Goal: Task Accomplishment & Management: Use online tool/utility

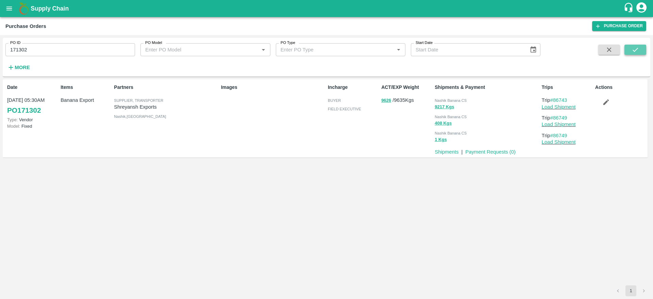
click at [638, 49] on icon "submit" at bounding box center [635, 49] width 7 height 7
click at [556, 108] on link "Load Shipment" at bounding box center [559, 106] width 34 height 5
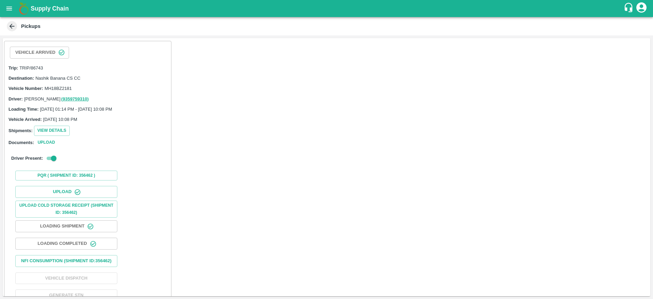
scroll to position [21, 0]
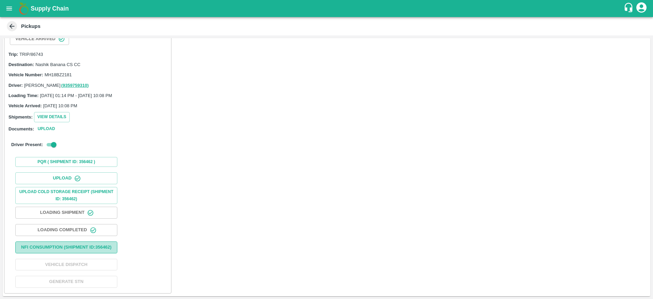
click at [85, 241] on button "Nfi Consumption (SHIPMENT ID: 356462 )" at bounding box center [66, 247] width 102 height 12
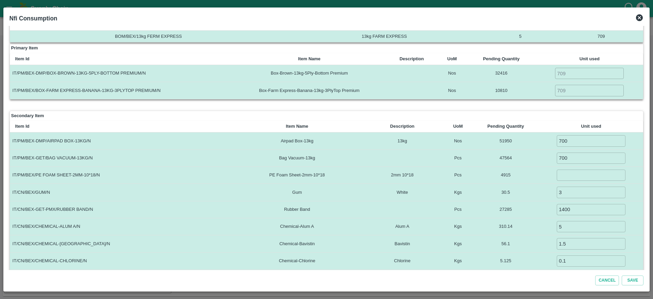
scroll to position [18, 0]
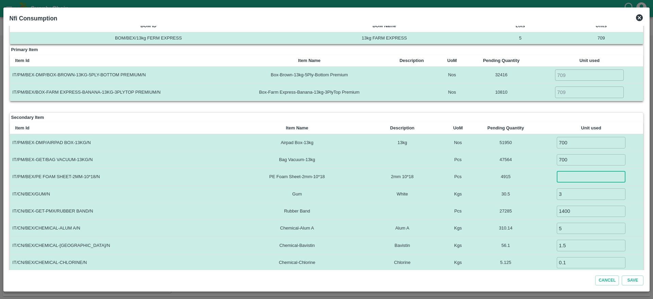
click at [581, 182] on input "number" at bounding box center [591, 176] width 69 height 11
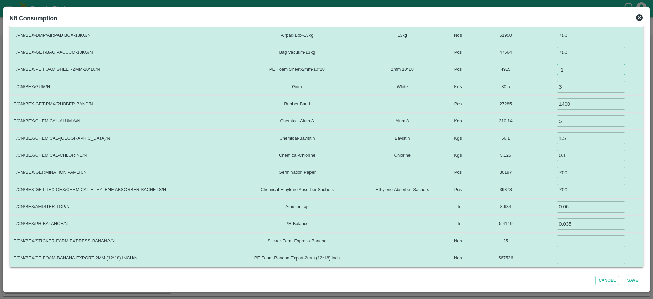
type input "-1"
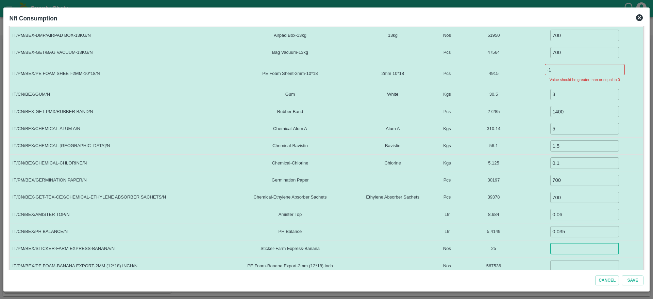
click at [569, 244] on input "number" at bounding box center [584, 248] width 69 height 11
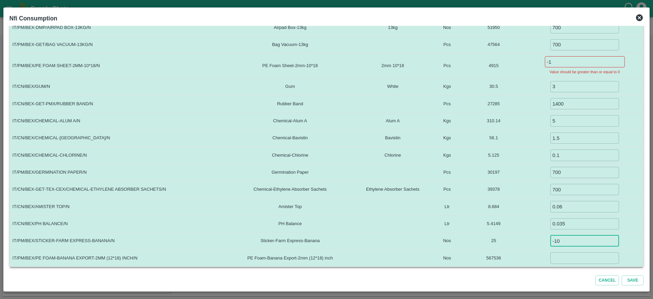
type input "-10"
click at [564, 61] on input "-1" at bounding box center [585, 61] width 80 height 11
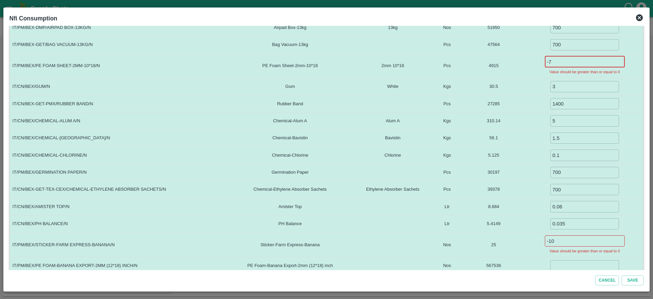
type input "-7"
click at [574, 242] on input "-10" at bounding box center [585, 240] width 80 height 11
click at [585, 66] on input "-7" at bounding box center [585, 61] width 80 height 11
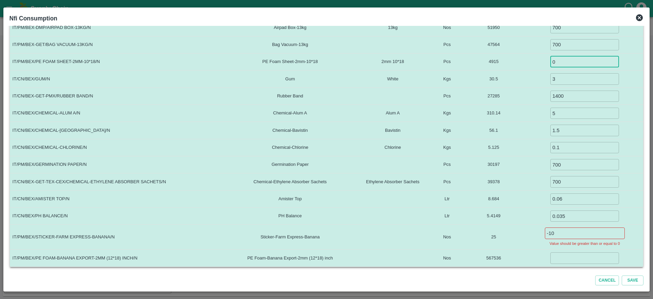
type input "0"
click at [568, 235] on input "-10" at bounding box center [585, 232] width 80 height 11
type input "-1"
type input "-8"
click at [573, 260] on input "number" at bounding box center [584, 257] width 69 height 11
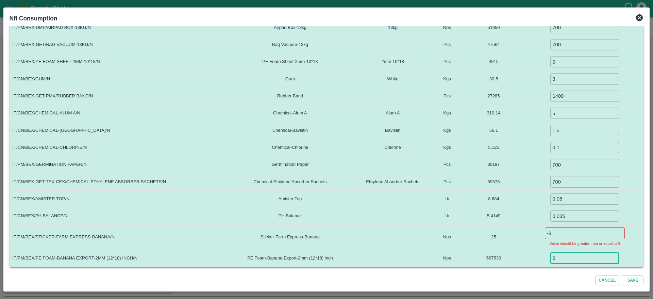
type input "0"
click at [577, 234] on input "-8" at bounding box center [585, 232] width 80 height 11
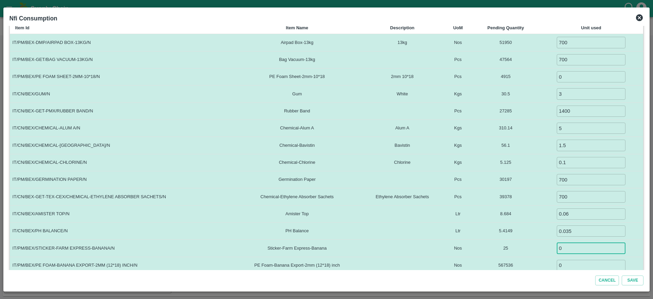
scroll to position [126, 0]
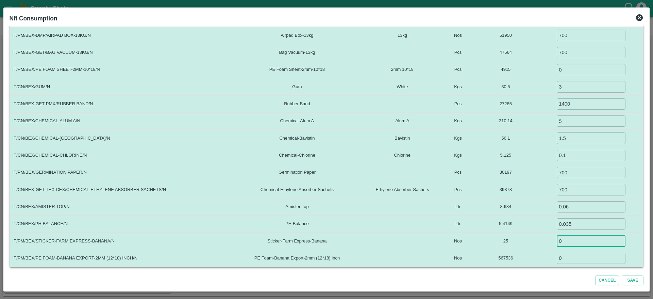
type input "0"
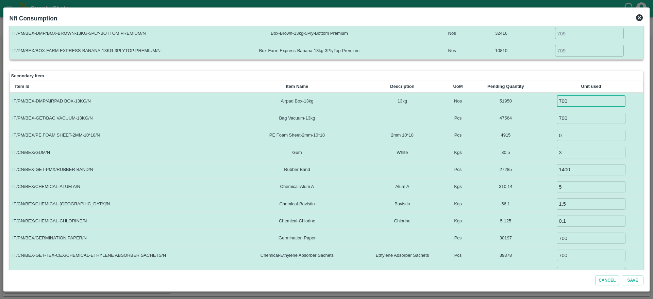
click at [593, 104] on input "700" at bounding box center [591, 100] width 69 height 11
type input "709"
click at [594, 116] on input "700" at bounding box center [591, 118] width 69 height 11
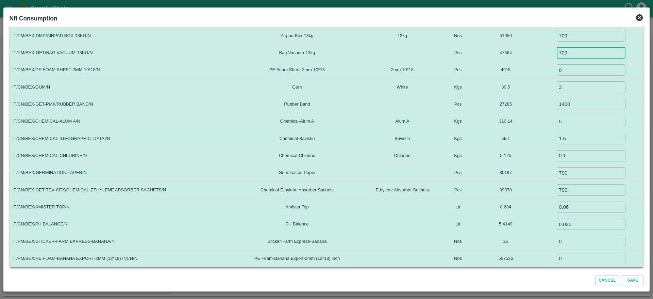
scroll to position [126, 0]
type input "709"
click at [574, 167] on input "700" at bounding box center [591, 172] width 69 height 11
type input "709"
click at [578, 194] on input "700" at bounding box center [591, 189] width 69 height 11
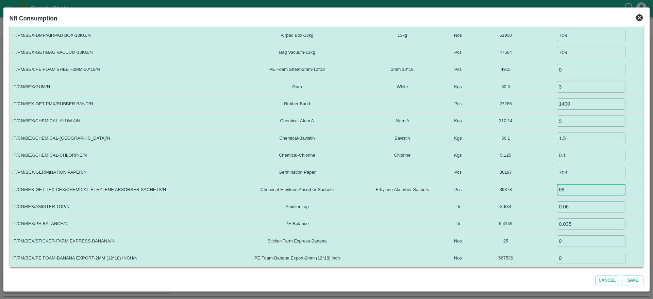
type input "6"
type input "709"
click at [576, 260] on input "0" at bounding box center [591, 257] width 69 height 11
type input "4963"
click at [633, 278] on button "Save" at bounding box center [633, 280] width 22 height 10
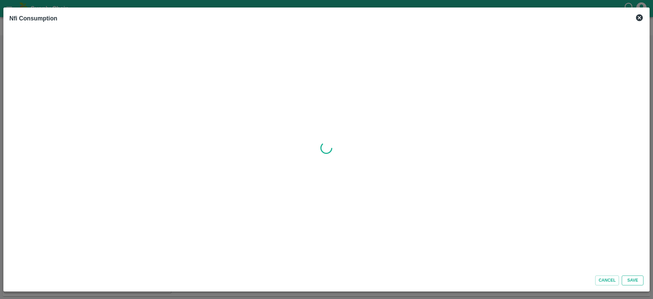
scroll to position [0, 0]
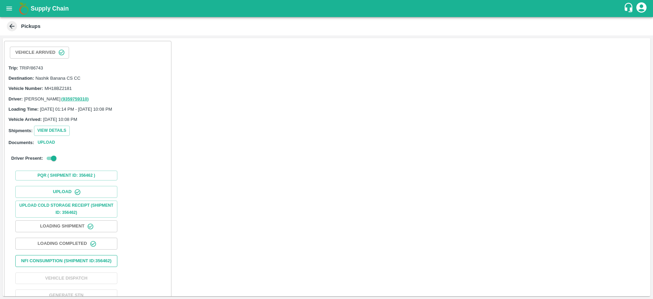
click at [83, 267] on button "Nfi Consumption (SHIPMENT ID: 356462 )" at bounding box center [66, 261] width 102 height 12
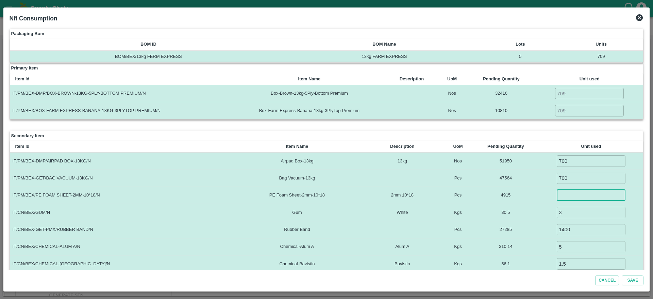
click at [591, 197] on input "number" at bounding box center [591, 194] width 69 height 11
type input "0"
click at [593, 159] on input "700" at bounding box center [591, 160] width 69 height 11
type input "709"
click at [586, 179] on input "700" at bounding box center [591, 177] width 69 height 11
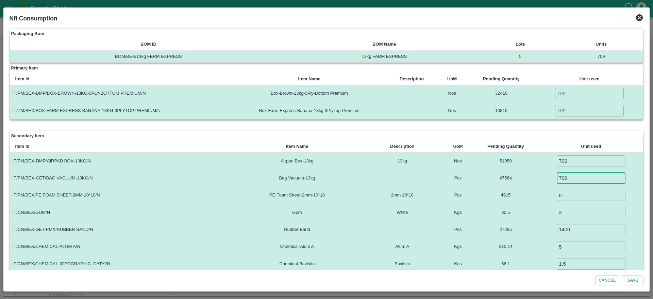
scroll to position [126, 0]
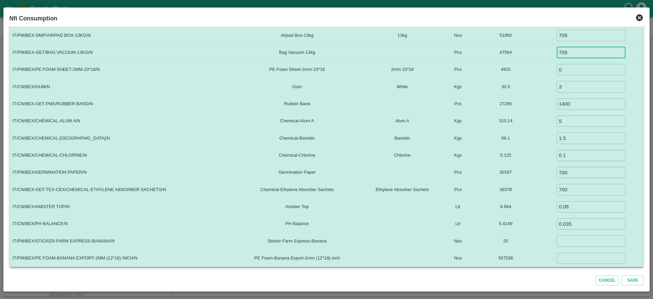
type input "709"
click at [585, 174] on input "700" at bounding box center [591, 172] width 69 height 11
type input "709"
click at [580, 192] on input "700" at bounding box center [591, 189] width 69 height 11
click at [573, 242] on input "number" at bounding box center [591, 240] width 69 height 11
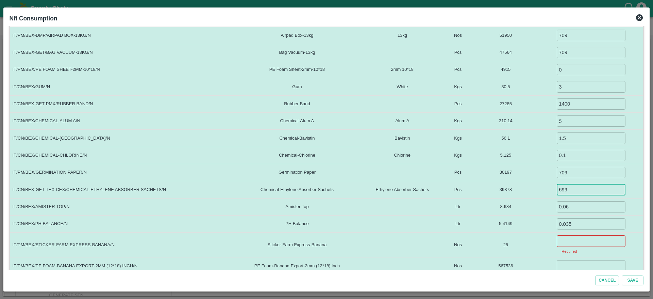
click at [585, 188] on input "699" at bounding box center [591, 189] width 69 height 11
type input "6"
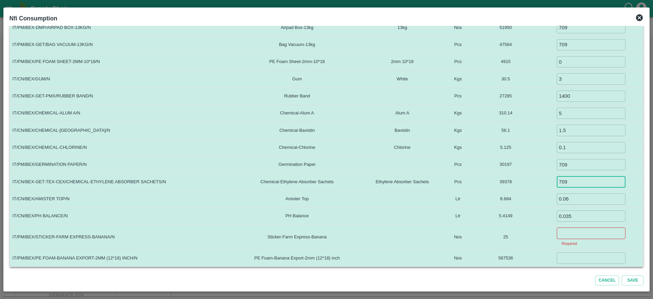
type input "709"
click at [585, 233] on input "number" at bounding box center [591, 232] width 69 height 11
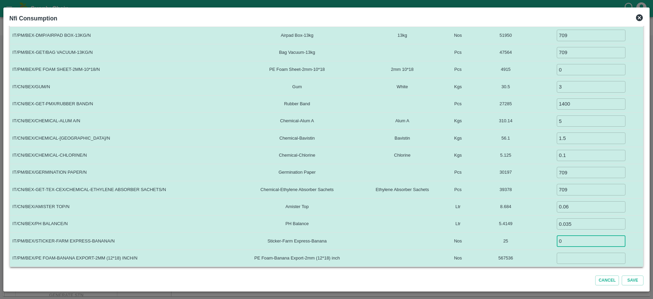
type input "0"
click at [586, 260] on input "number" at bounding box center [591, 257] width 69 height 11
type input "4963"
click at [632, 278] on button "Save" at bounding box center [633, 280] width 22 height 10
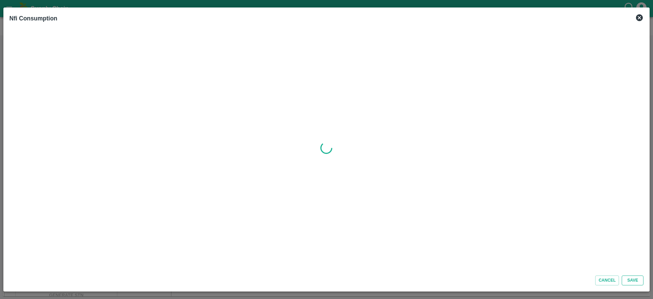
scroll to position [0, 0]
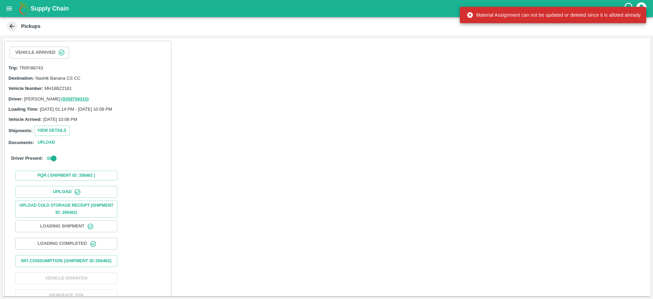
click at [104, 52] on div "Vehicle Arrived" at bounding box center [87, 52] width 161 height 17
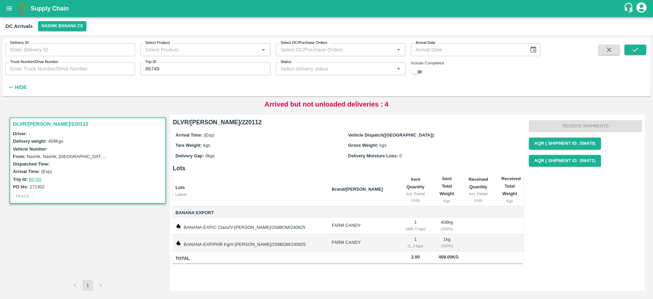
click at [180, 68] on input "86749" at bounding box center [205, 68] width 130 height 13
type input "86743"
click at [631, 45] on button "submit" at bounding box center [635, 50] width 22 height 10
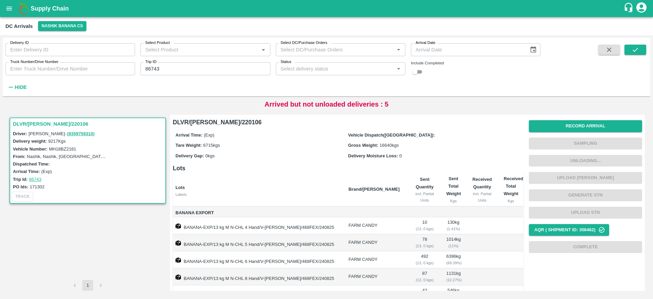
click at [164, 145] on div "Vehicle Number: MH18BZ2181" at bounding box center [89, 148] width 152 height 7
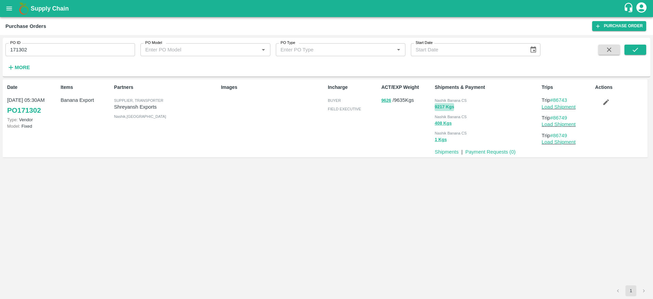
click at [441, 106] on button "9217 Kgs" at bounding box center [444, 107] width 19 height 8
